Goal: Information Seeking & Learning: Learn about a topic

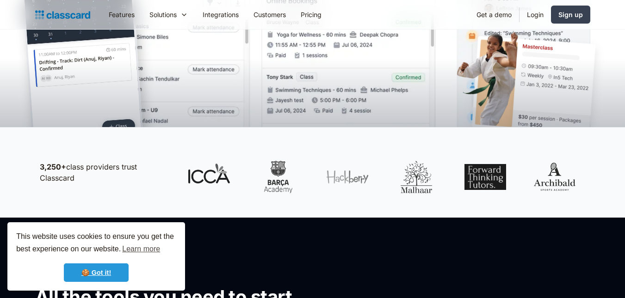
click at [101, 276] on link "🍪 Got it!" at bounding box center [96, 272] width 65 height 18
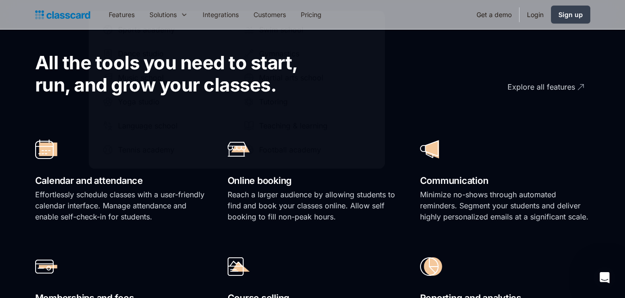
scroll to position [555, 0]
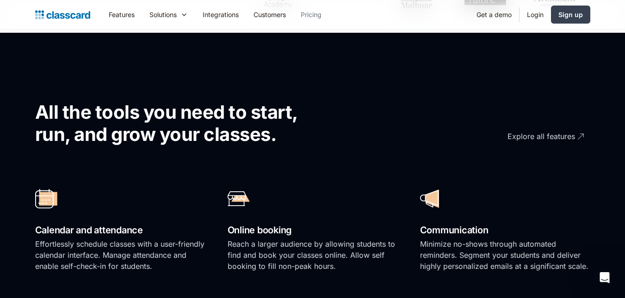
click at [306, 15] on link "Pricing" at bounding box center [311, 14] width 36 height 21
